Goal: Information Seeking & Learning: Learn about a topic

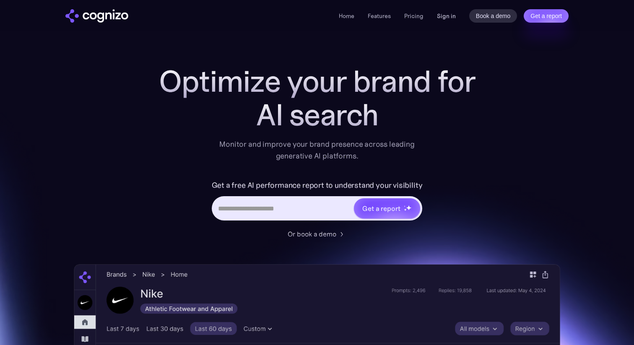
click at [441, 13] on link "Sign in" at bounding box center [446, 16] width 19 height 10
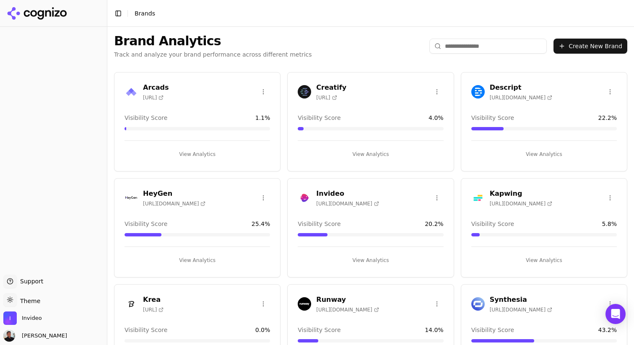
click at [120, 14] on button "Toggle Sidebar" at bounding box center [118, 14] width 12 height 12
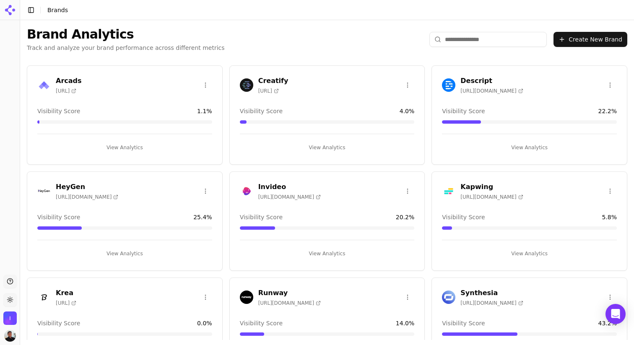
click at [31, 13] on button "Toggle Sidebar" at bounding box center [31, 10] width 12 height 12
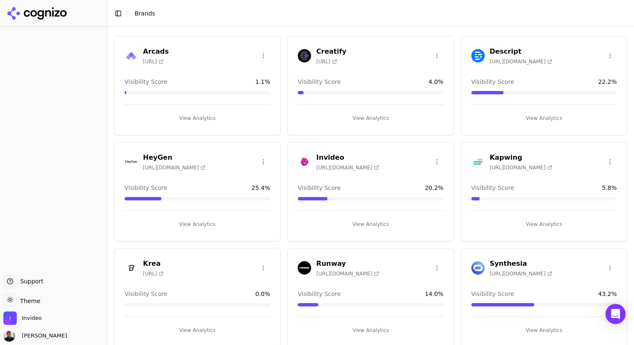
scroll to position [43, 0]
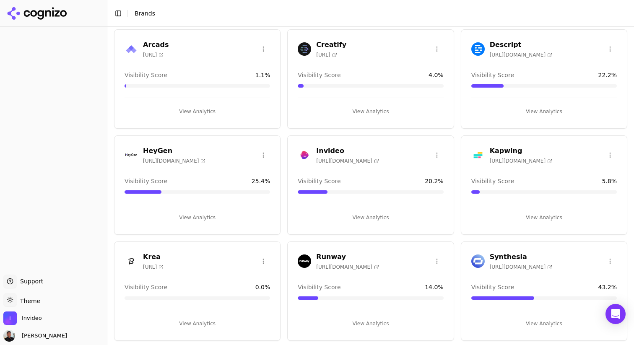
click at [372, 214] on button "View Analytics" at bounding box center [370, 217] width 145 height 13
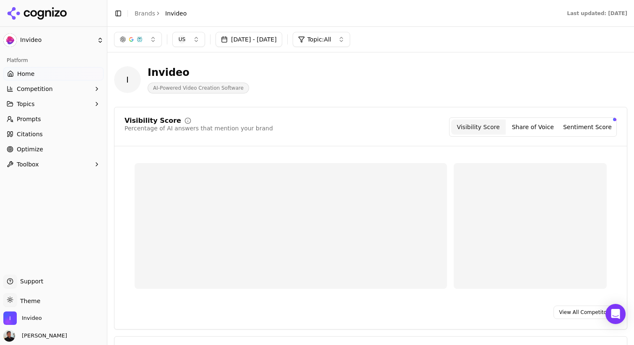
click at [49, 117] on link "Prompts" at bounding box center [53, 118] width 100 height 13
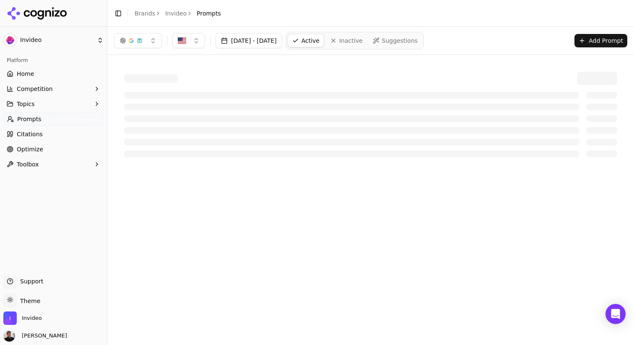
click at [95, 103] on icon "button" at bounding box center [96, 104] width 7 height 7
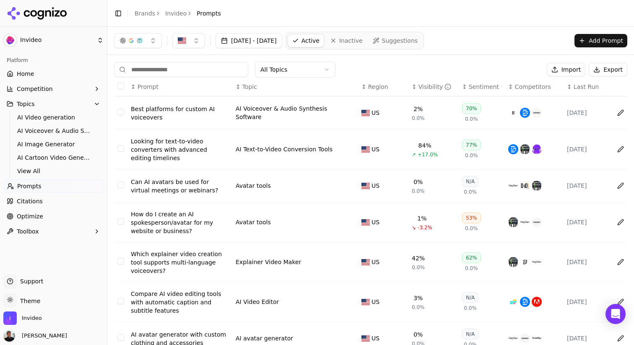
click at [302, 74] on html "Invideo Platform Home Competition Topics AI Video generation AI Voiceover & Aud…" at bounding box center [317, 172] width 634 height 345
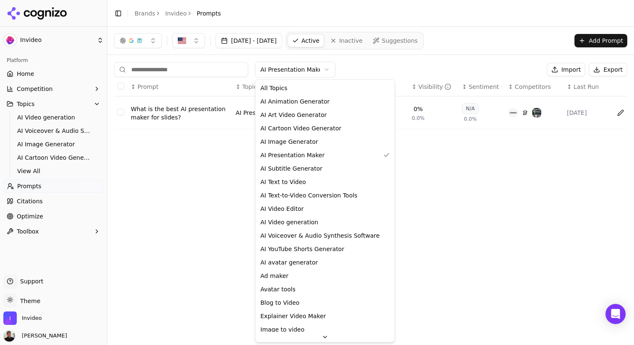
click at [287, 73] on html "Invideo Platform Home Competition Topics AI Video generation AI Voiceover & Aud…" at bounding box center [317, 172] width 634 height 345
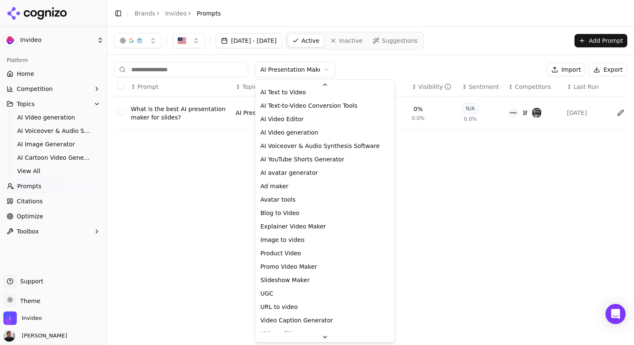
scroll to position [101, 0]
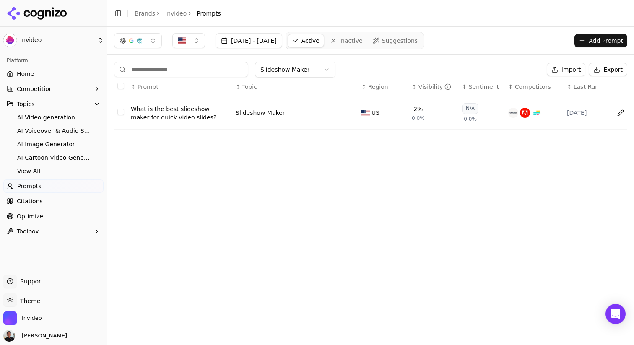
click at [196, 118] on div "What is the best slideshow maker for quick video slides?" at bounding box center [180, 113] width 98 height 17
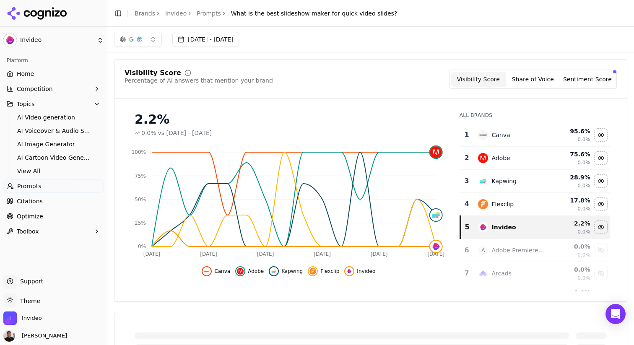
click at [206, 12] on link "Prompts" at bounding box center [209, 13] width 24 height 8
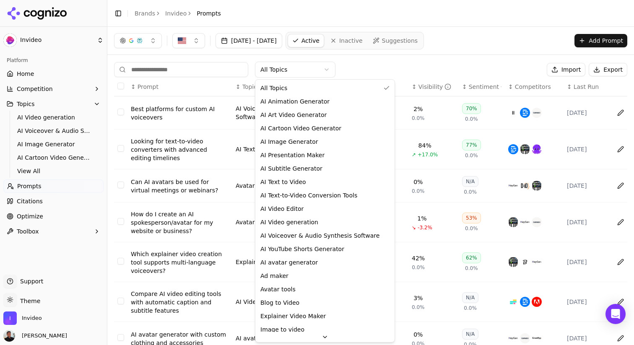
click at [296, 73] on html "Invideo Platform Home Competition Topics AI Video generation AI Voiceover & Aud…" at bounding box center [317, 172] width 634 height 345
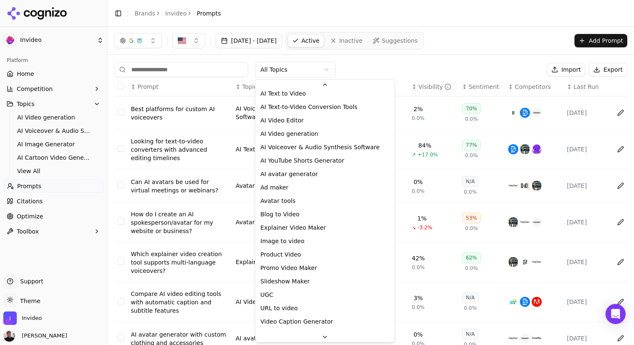
scroll to position [113, 0]
